Goal: Obtain resource: Obtain resource

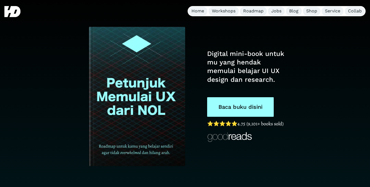
click at [206, 110] on div "Digital mini-book untuk mu yang hendak memulai belajar UI UX design dan researc…" at bounding box center [185, 95] width 258 height 137
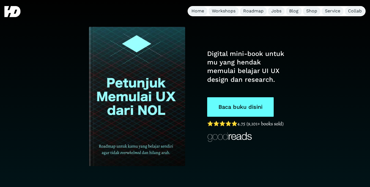
click at [232, 107] on link "Baca buku disini" at bounding box center [240, 107] width 67 height 20
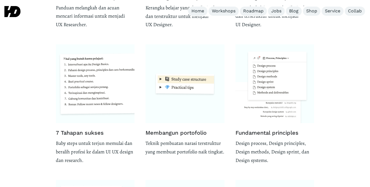
scroll to position [641, 0]
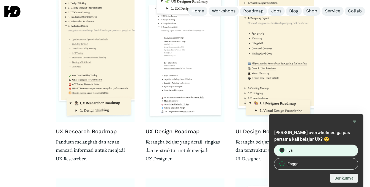
click at [309, 148] on label "Iya" at bounding box center [316, 150] width 84 height 11
click at [284, 148] on input "Iya" at bounding box center [282, 150] width 4 height 4
radio input "true"
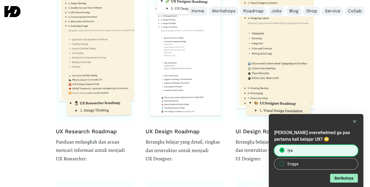
click at [338, 178] on button "Berikutnya" at bounding box center [344, 178] width 28 height 9
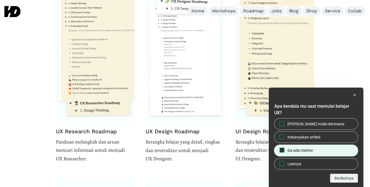
click at [331, 151] on label "Ga ada mentor" at bounding box center [316, 150] width 84 height 11
click at [284, 151] on input "Ga ada mentor" at bounding box center [282, 150] width 4 height 4
checkbox input "true"
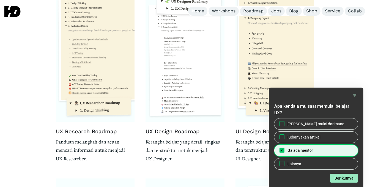
click at [339, 175] on button "Berikutnya" at bounding box center [344, 178] width 28 height 9
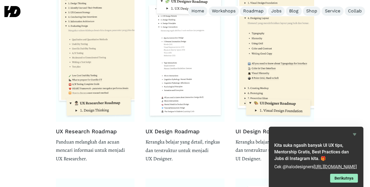
click at [346, 178] on button "Berikutnya" at bounding box center [344, 178] width 28 height 9
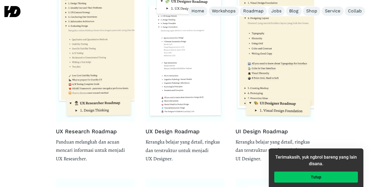
click at [346, 178] on button "Tutup" at bounding box center [316, 176] width 84 height 11
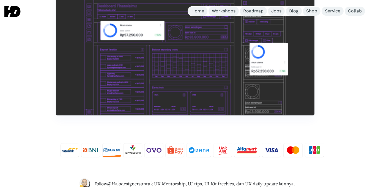
scroll to position [2433, 0]
